Goal: Task Accomplishment & Management: Complete application form

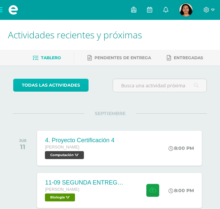
click at [45, 89] on link "todas las Actividades" at bounding box center [50, 85] width 75 height 13
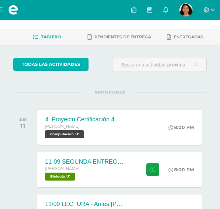
scroll to position [35, 0]
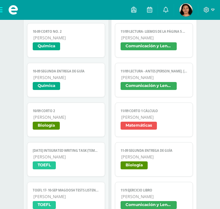
scroll to position [452, 0]
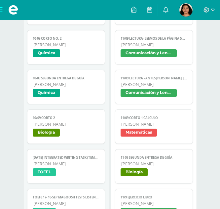
drag, startPoint x: 221, startPoint y: 32, endPoint x: 217, endPoint y: 96, distance: 64.6
click at [67, 87] on span "[PERSON_NAME]" at bounding box center [66, 85] width 66 height 6
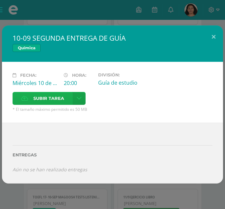
click at [56, 96] on span "Subir tarea" at bounding box center [48, 98] width 31 height 12
click at [0, 0] on input "Subir tarea" at bounding box center [0, 0] width 0 height 0
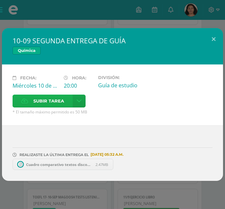
click at [51, 96] on span "Subir tarea" at bounding box center [48, 101] width 31 height 12
click at [0, 0] on input "Subir tarea" at bounding box center [0, 0] width 0 height 0
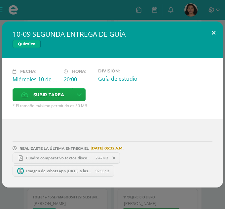
click at [212, 30] on button at bounding box center [213, 32] width 19 height 22
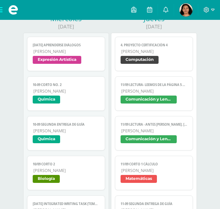
scroll to position [408, 0]
